Goal: Information Seeking & Learning: Check status

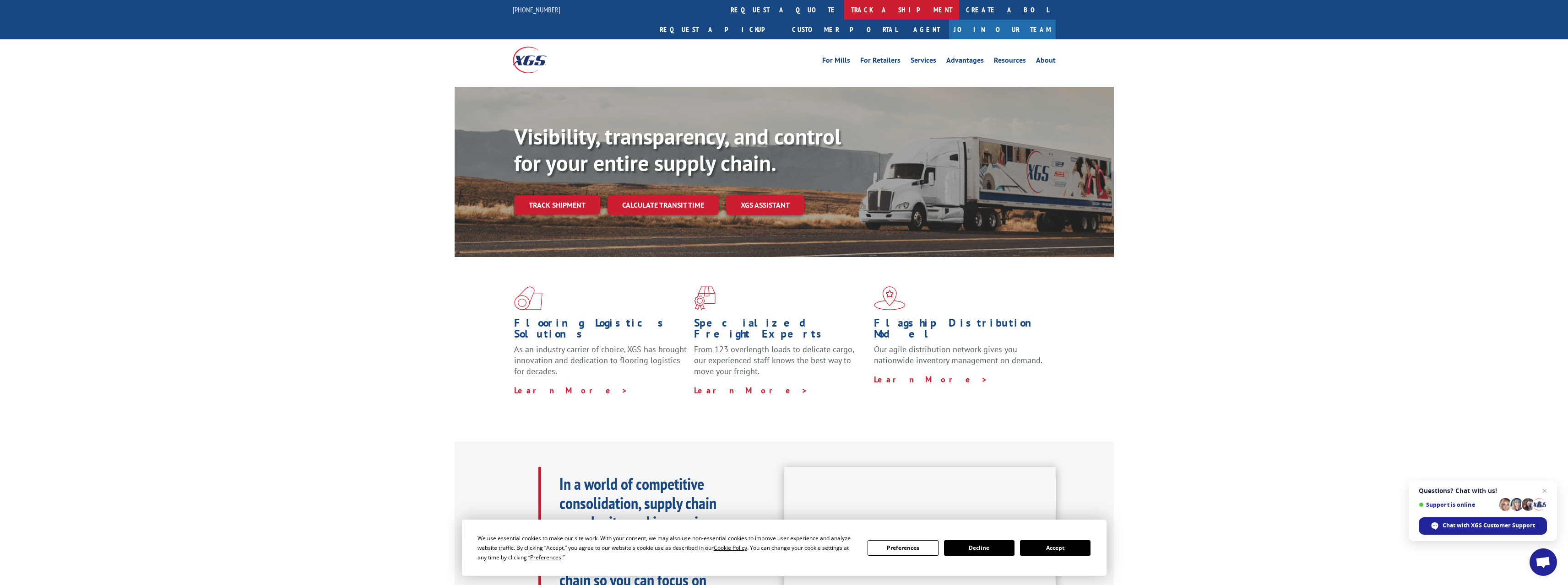
click at [844, 14] on link "track a shipment" at bounding box center [901, 9] width 115 height 19
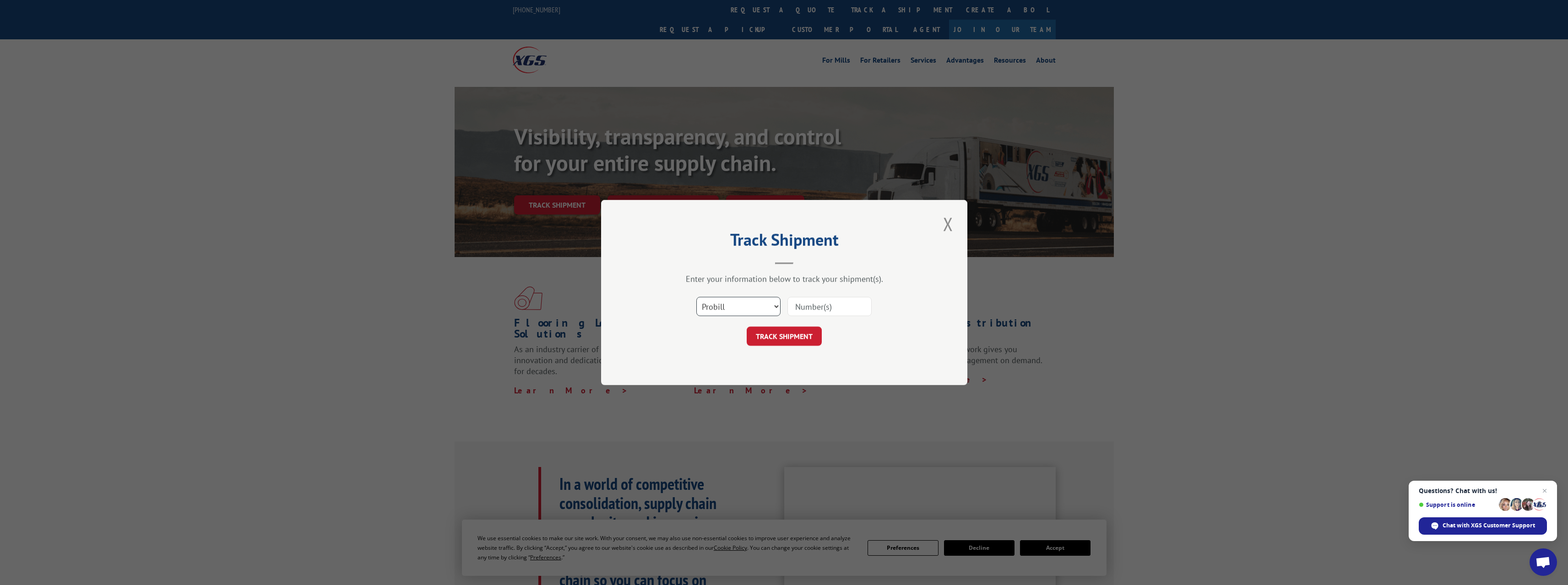
click at [767, 308] on select "Select category... Probill BOL PO" at bounding box center [739, 307] width 84 height 19
select select "bol"
click at [696, 297] on select "Select category... Probill BOL PO" at bounding box center [739, 307] width 84 height 19
click at [810, 312] on input at bounding box center [829, 307] width 84 height 19
paste input "4019318"
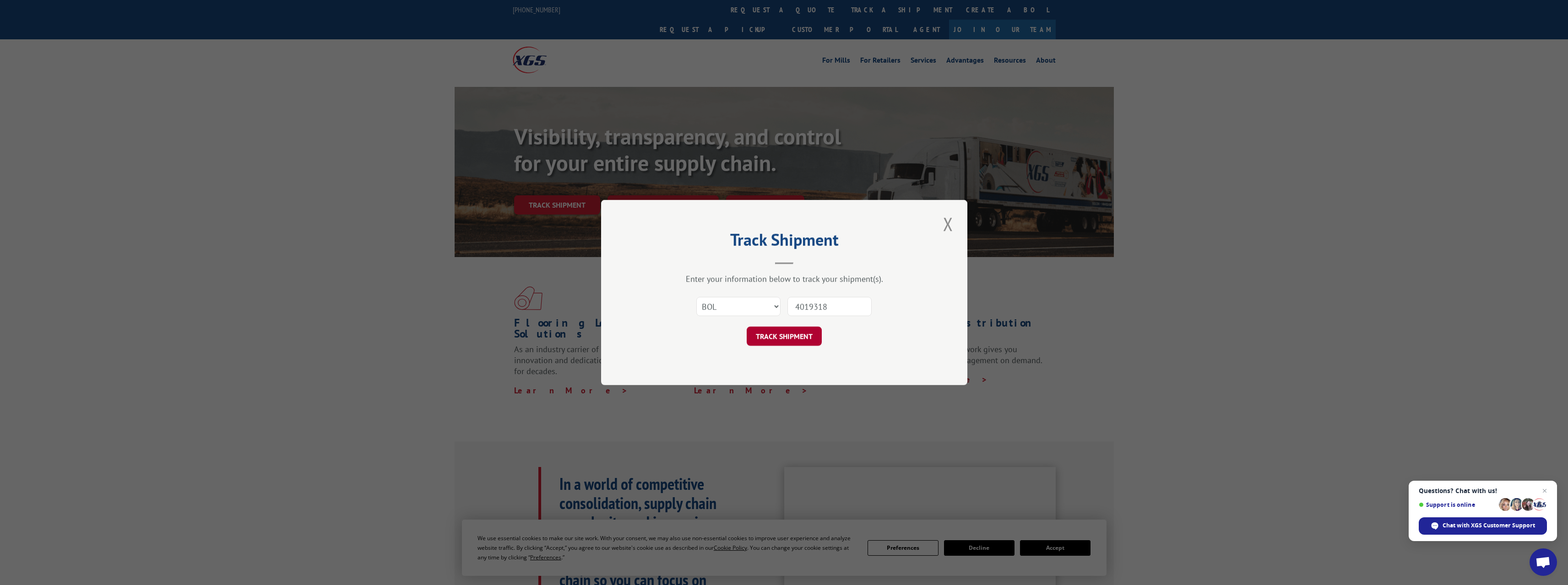
type input "4019318"
click at [797, 332] on button "TRACK SHIPMENT" at bounding box center [784, 336] width 75 height 19
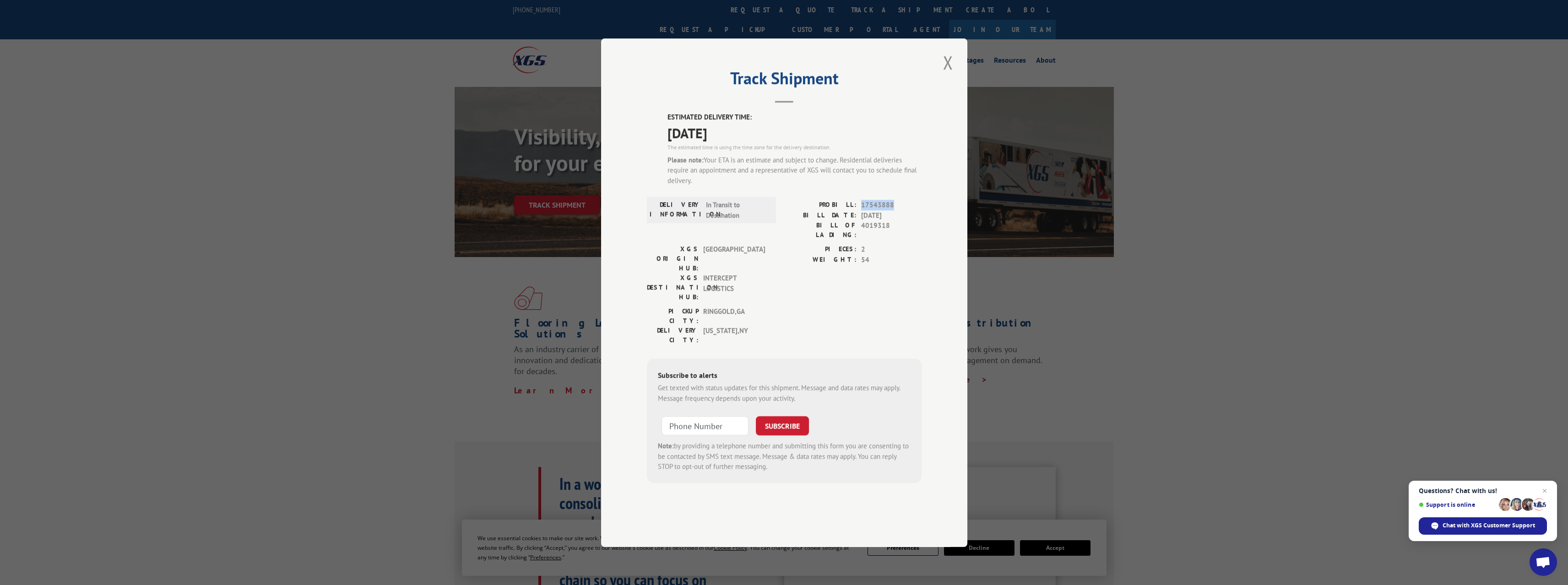
drag, startPoint x: 899, startPoint y: 231, endPoint x: 861, endPoint y: 233, distance: 38.1
click at [861, 211] on span "17543888" at bounding box center [891, 205] width 60 height 11
copy span "17543888"
click at [949, 75] on button "Close modal" at bounding box center [948, 63] width 16 height 25
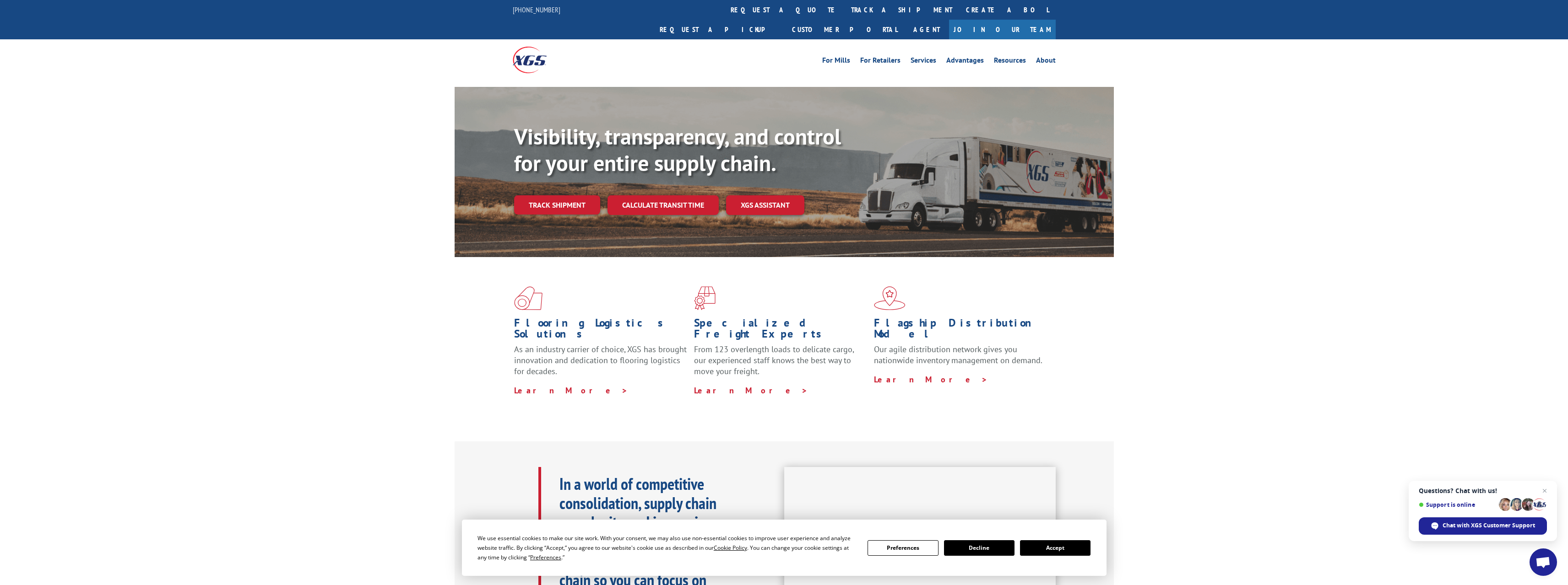
click at [974, 547] on button "Decline" at bounding box center [979, 548] width 70 height 16
